Goal: Navigation & Orientation: Find specific page/section

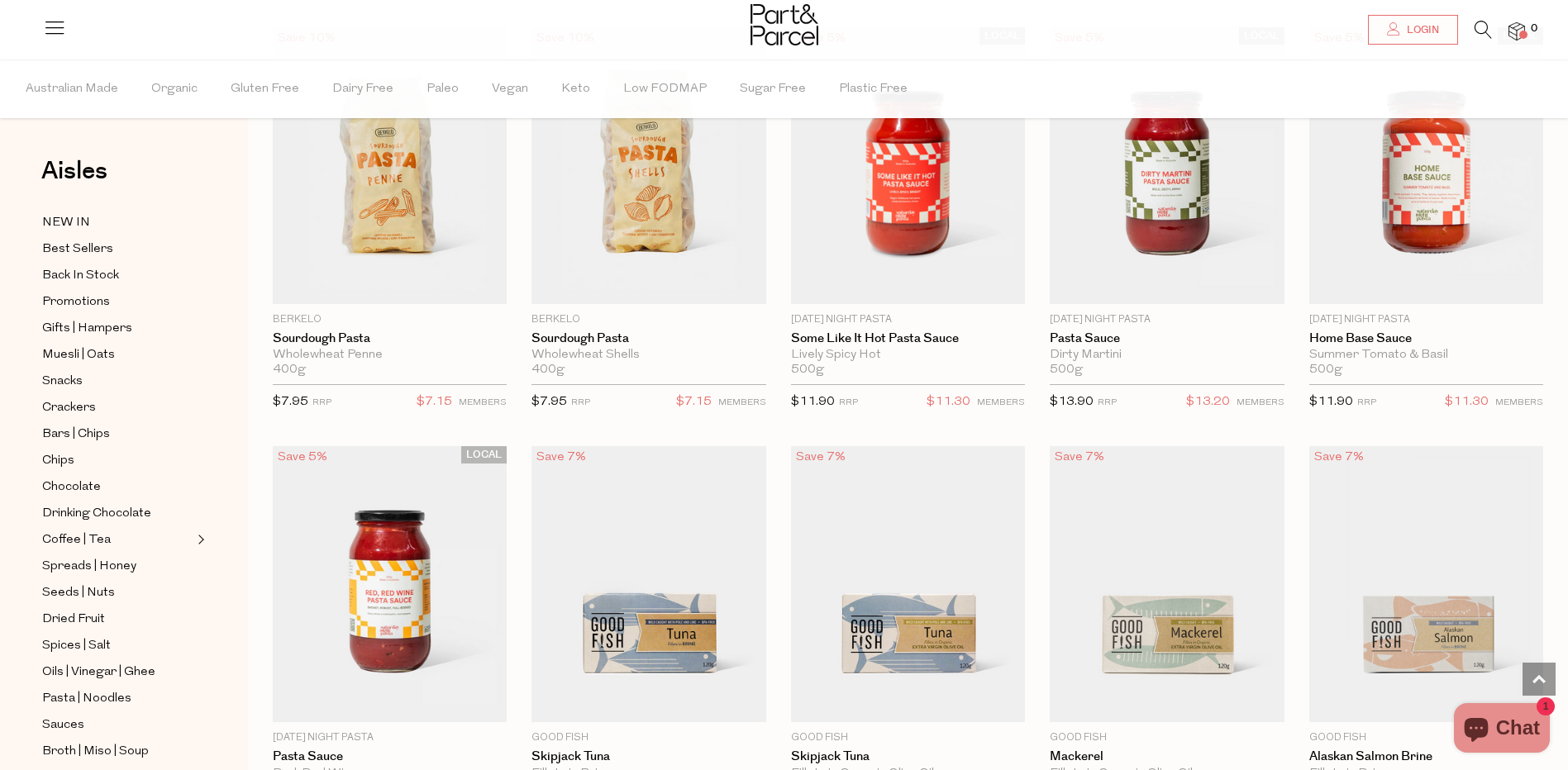
scroll to position [1901, 0]
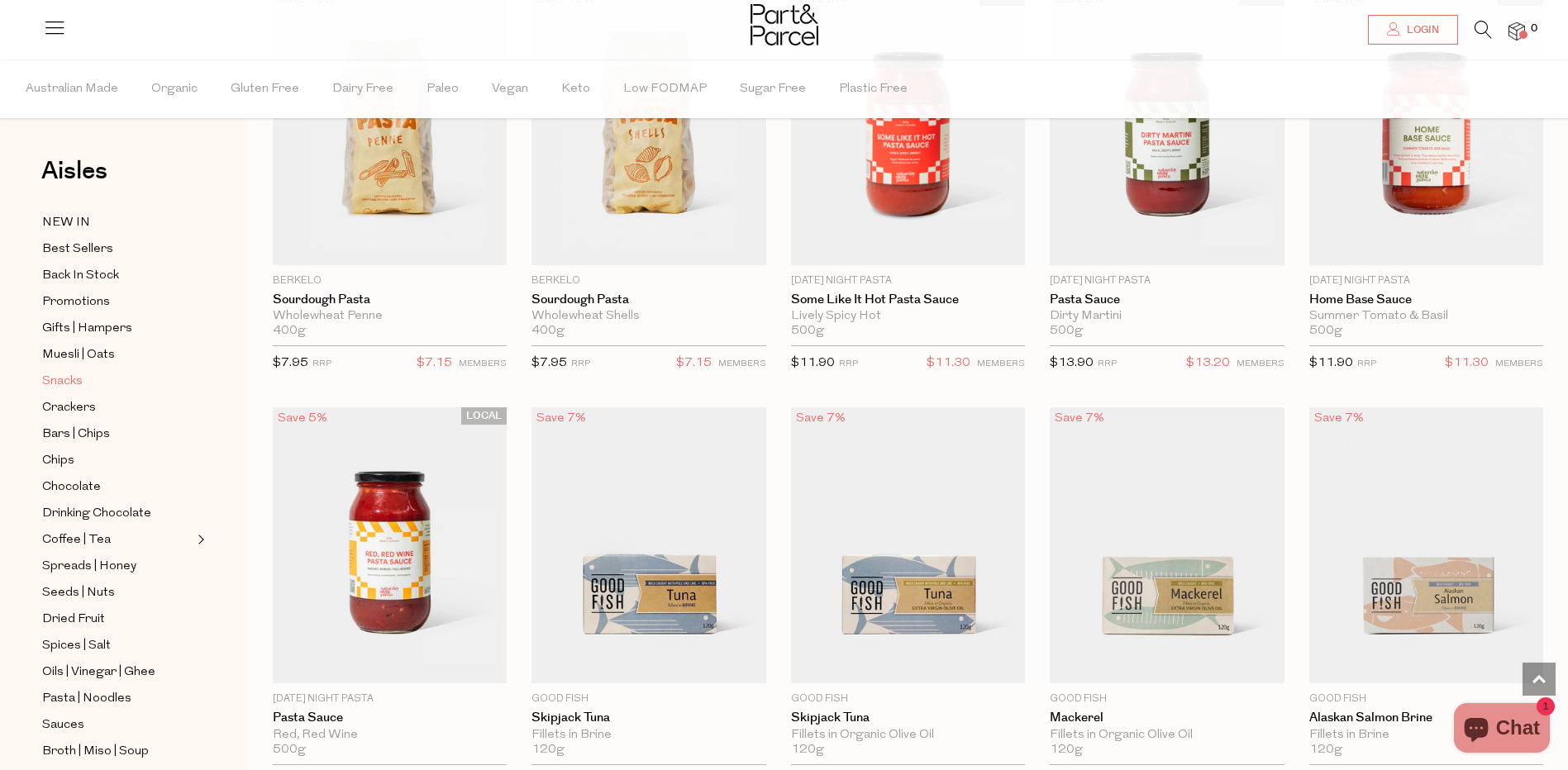
click at [58, 372] on span "Snacks" at bounding box center [62, 382] width 40 height 20
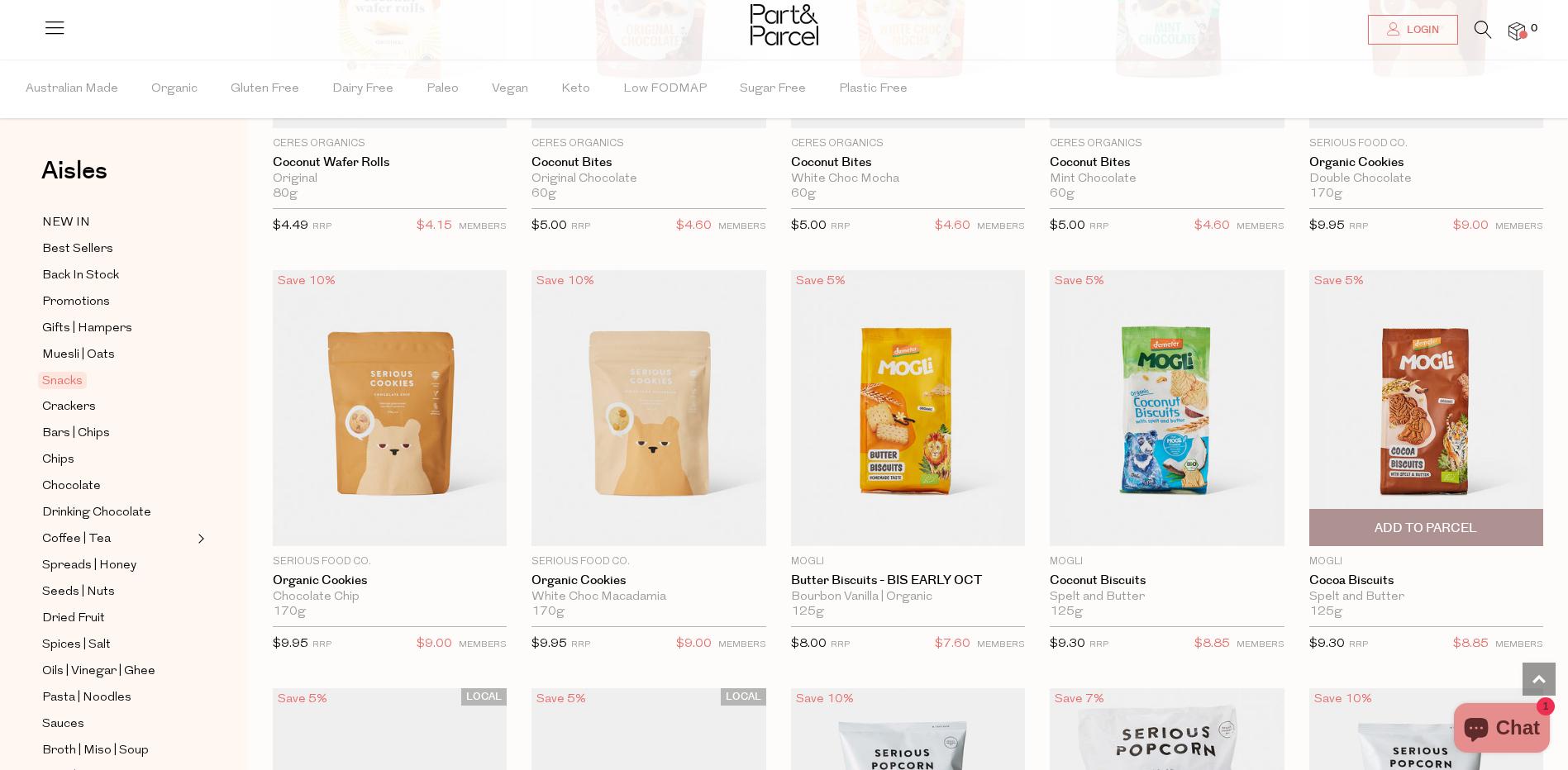
scroll to position [2893, 0]
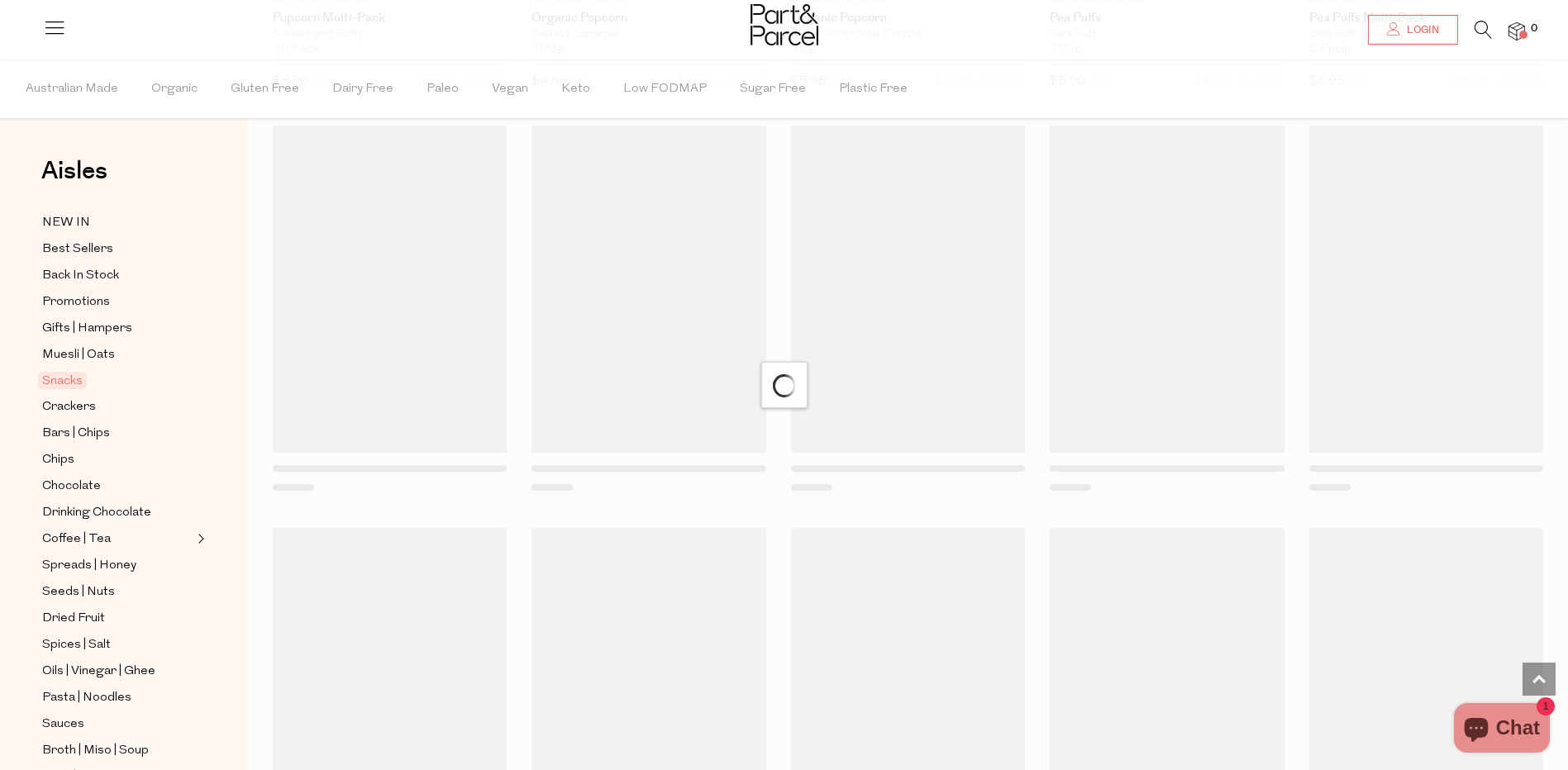
scroll to position [4298, 0]
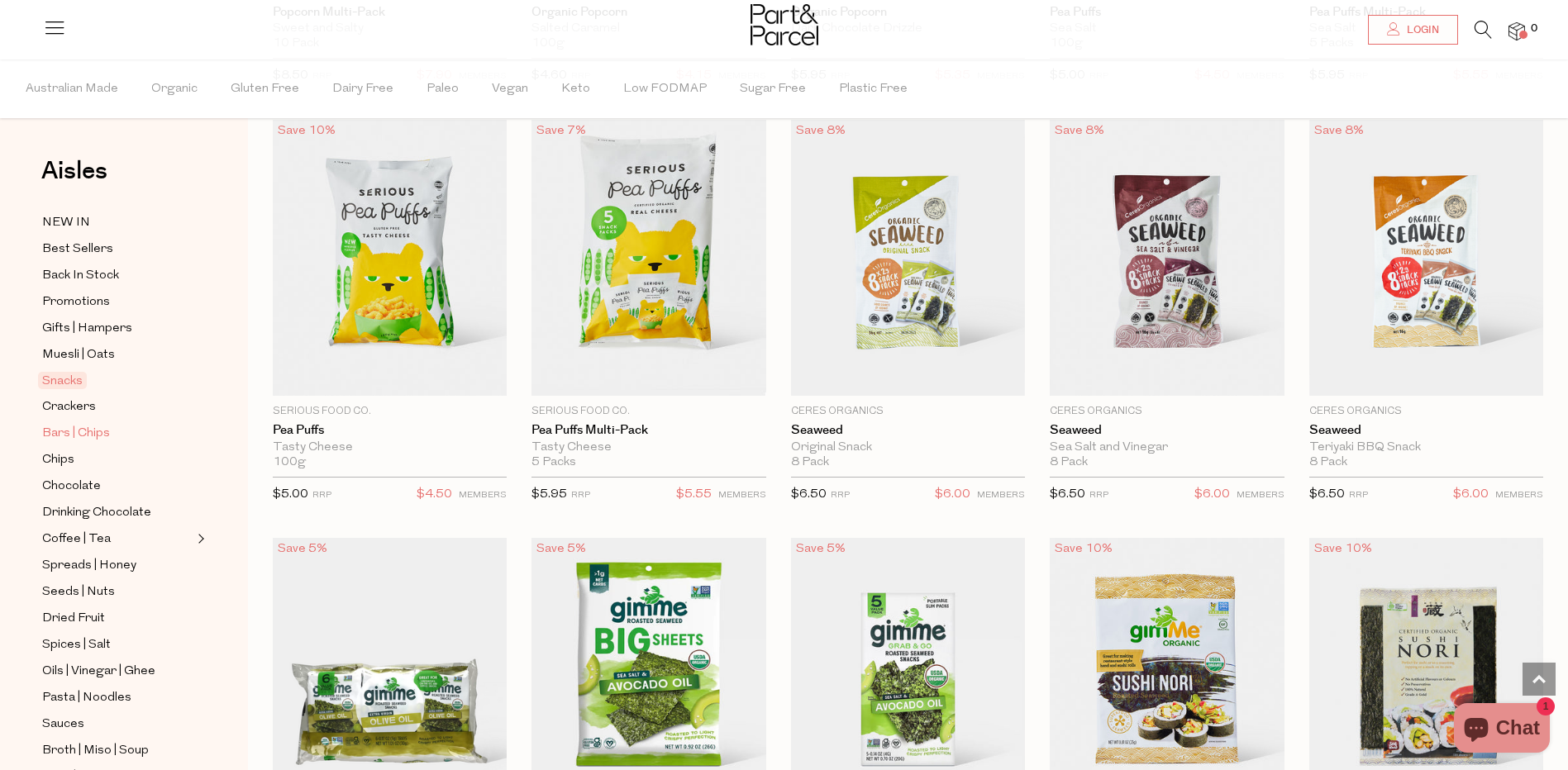
click at [80, 425] on span "Bars | Chips" at bounding box center [76, 433] width 68 height 20
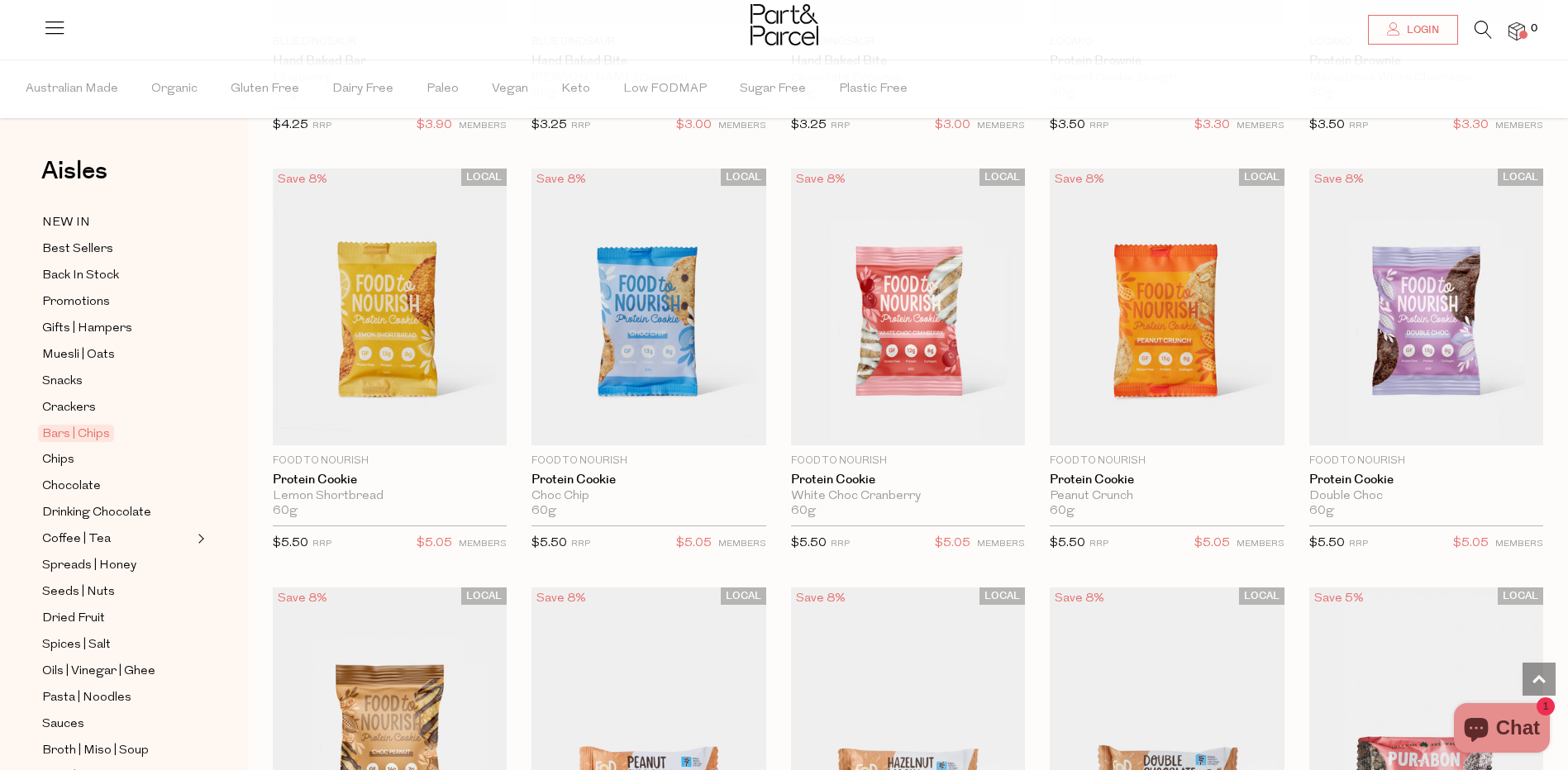
scroll to position [2562, 0]
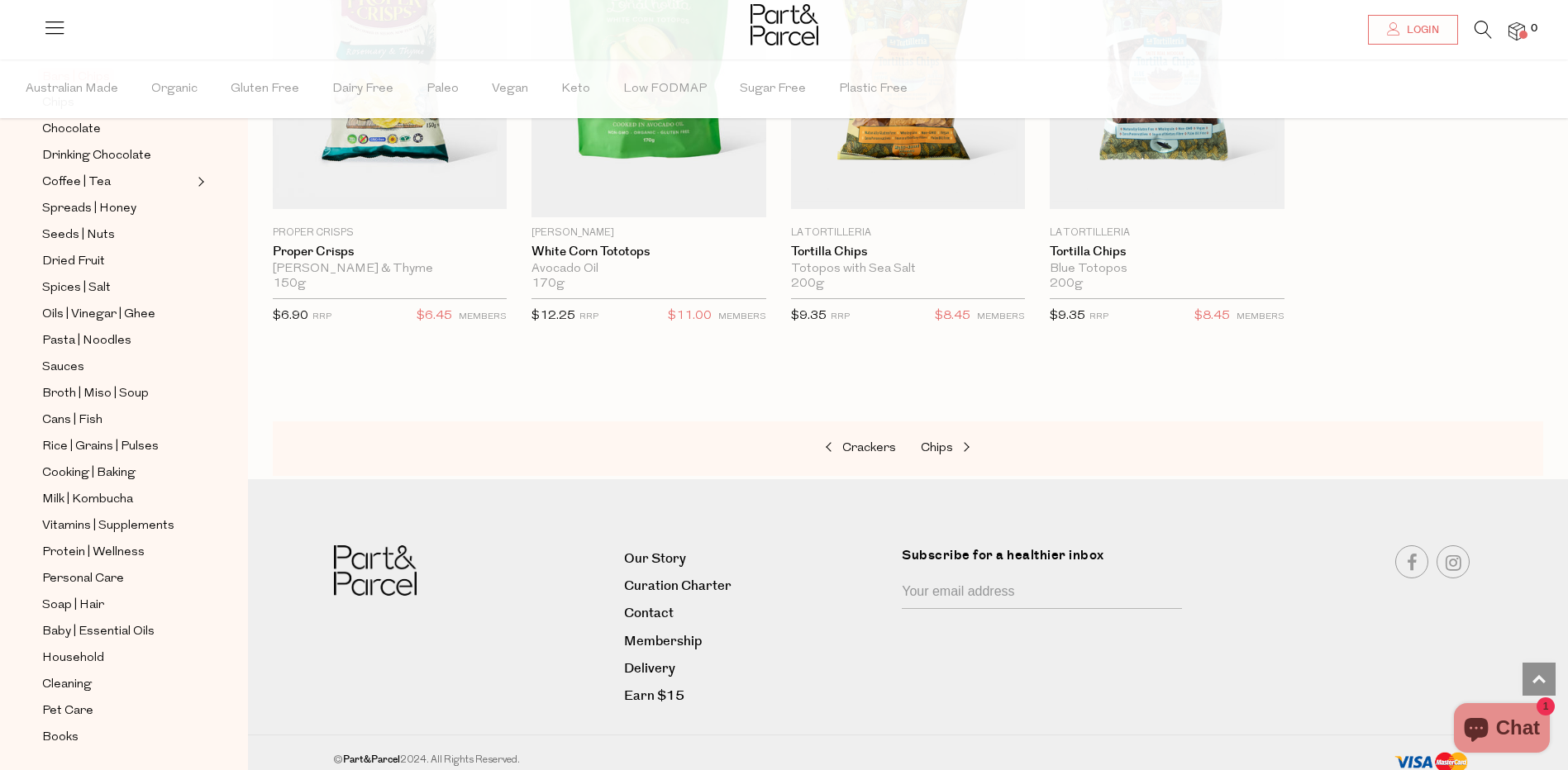
scroll to position [379, 0]
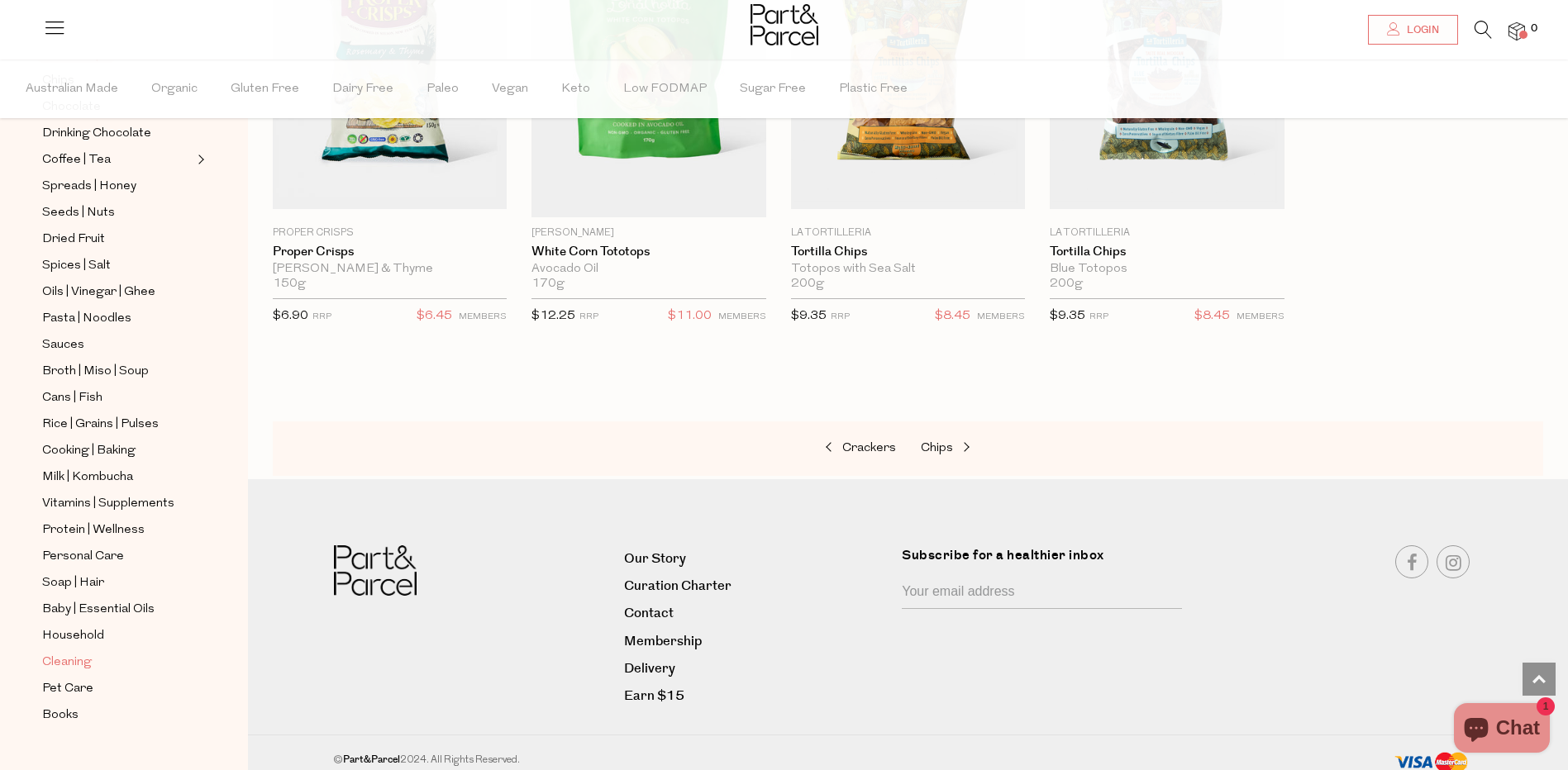
click at [70, 653] on span "Cleaning" at bounding box center [67, 663] width 50 height 20
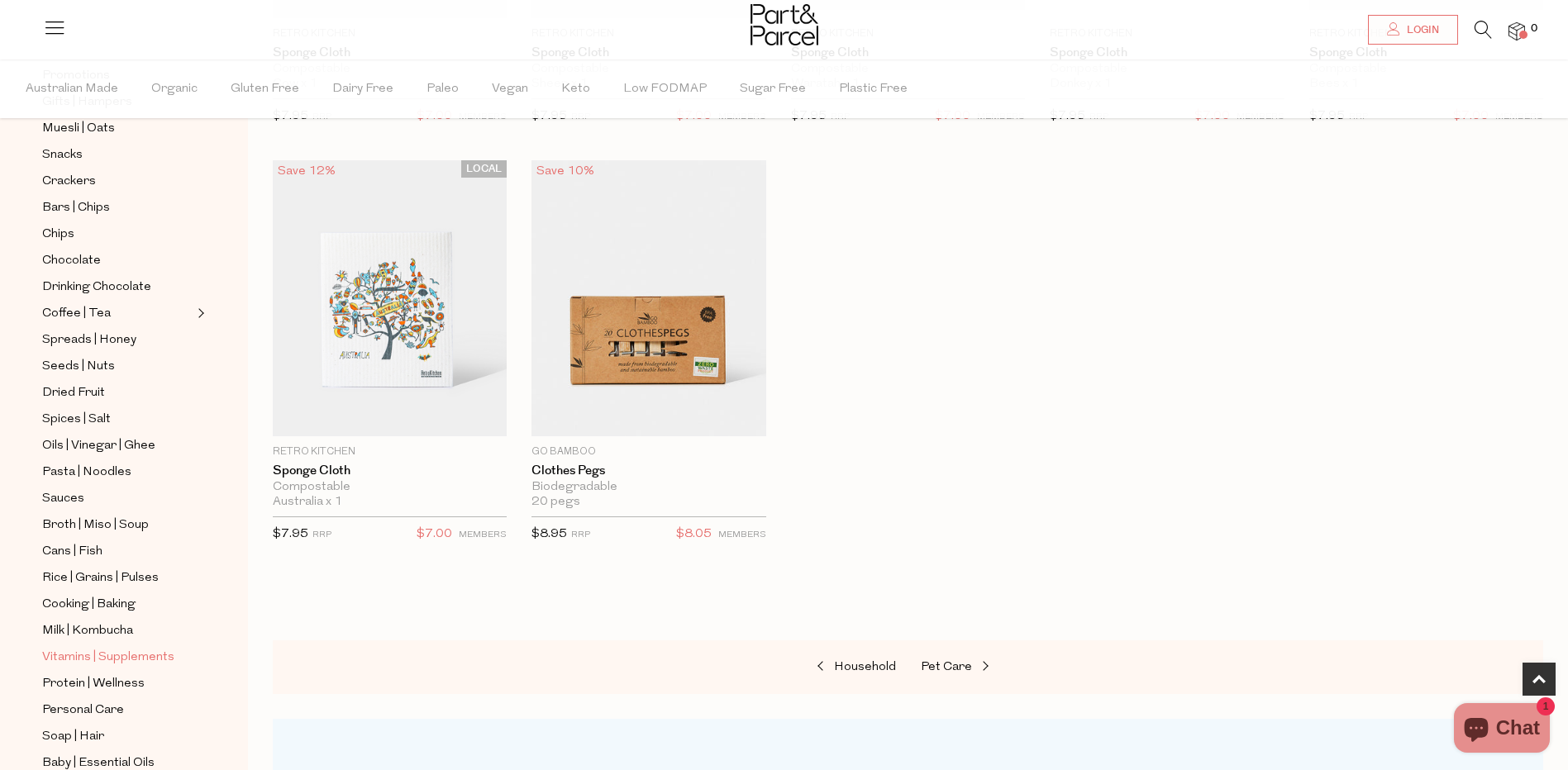
scroll to position [248, 0]
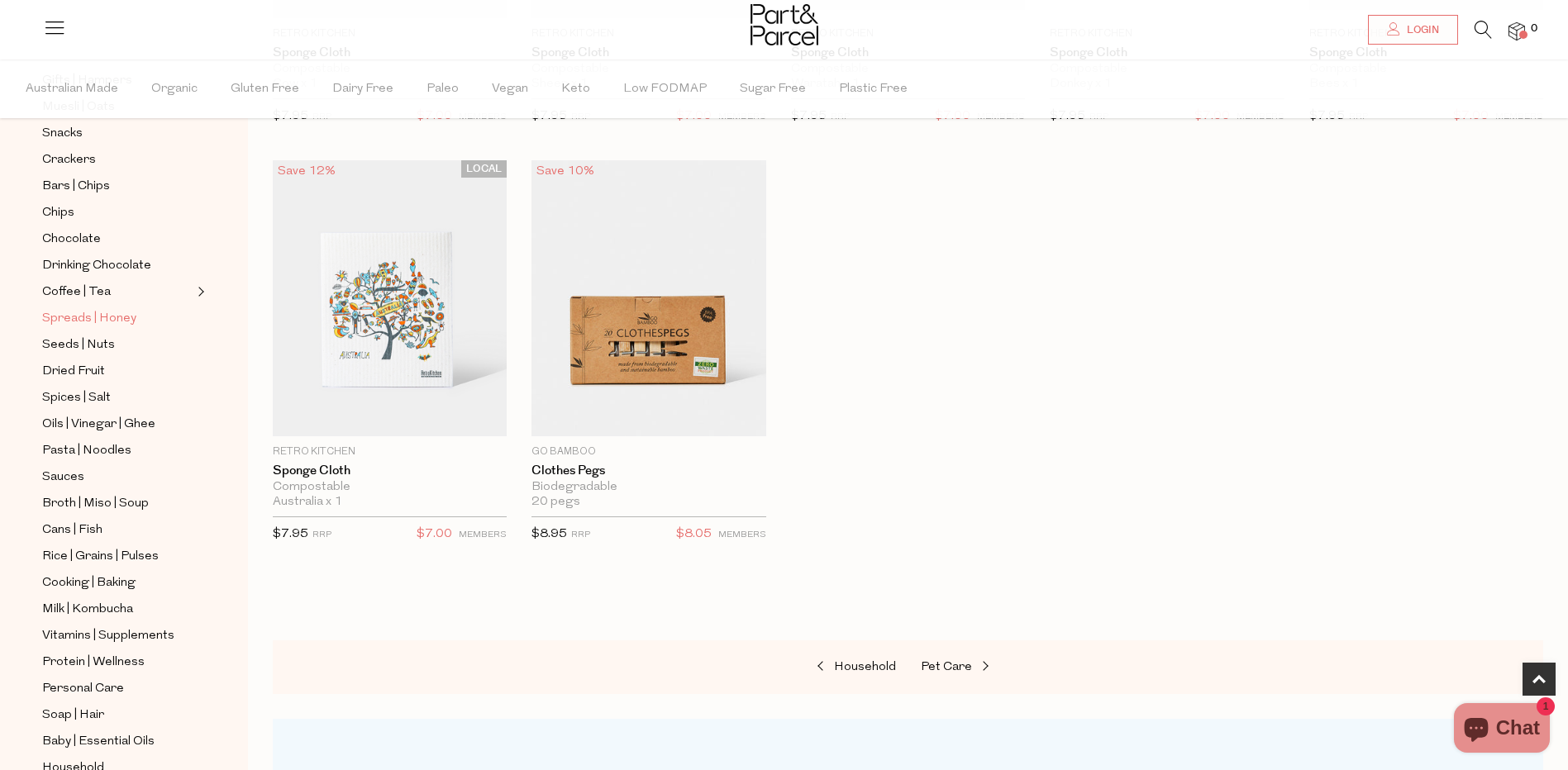
click at [105, 310] on span "Spreads | Honey" at bounding box center [89, 319] width 95 height 20
